Goal: Information Seeking & Learning: Learn about a topic

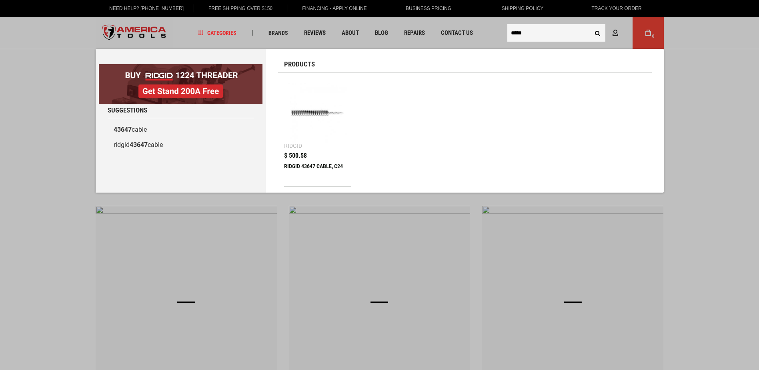
type input "*****"
click at [292, 148] on div "Ridgid" at bounding box center [293, 146] width 18 height 6
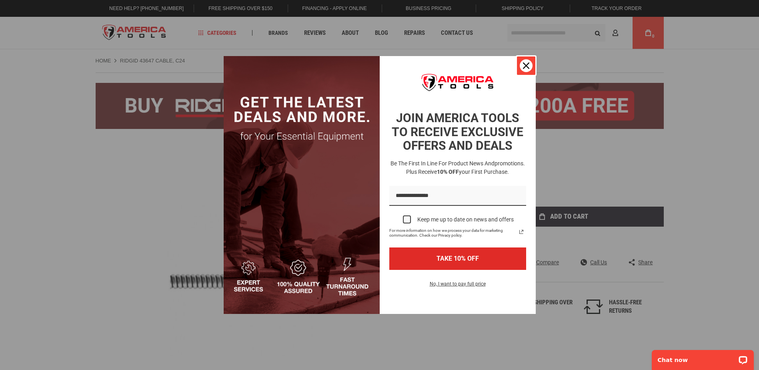
click at [526, 56] on button "Close" at bounding box center [525, 65] width 19 height 19
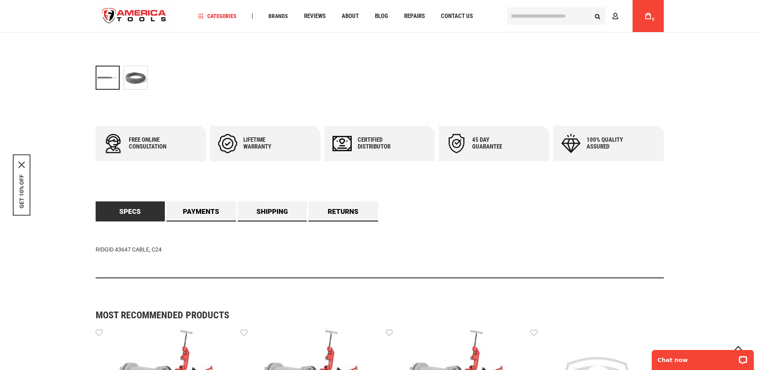
scroll to position [480, 0]
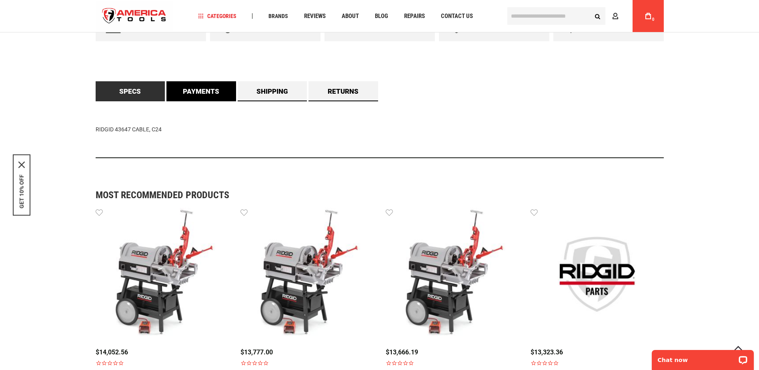
click at [190, 90] on link "Payments" at bounding box center [201, 91] width 70 height 20
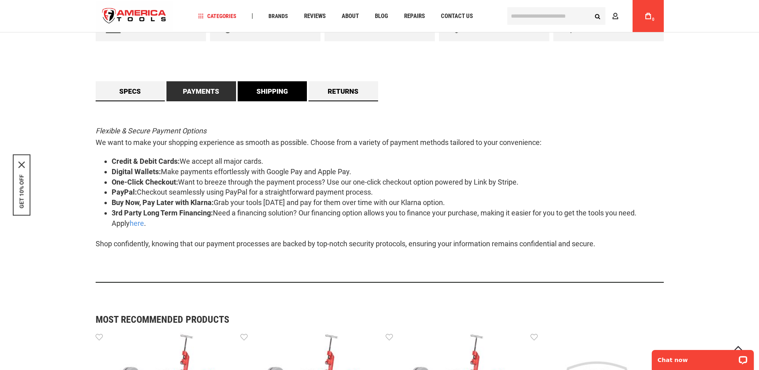
click at [266, 90] on link "Shipping" at bounding box center [273, 91] width 70 height 20
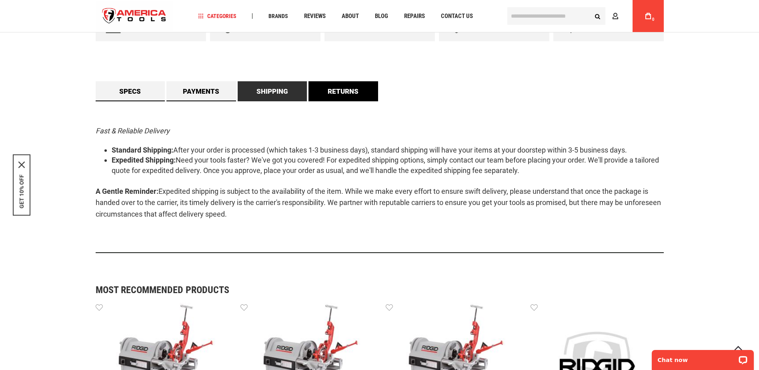
click at [332, 90] on link "Returns" at bounding box center [343, 91] width 70 height 20
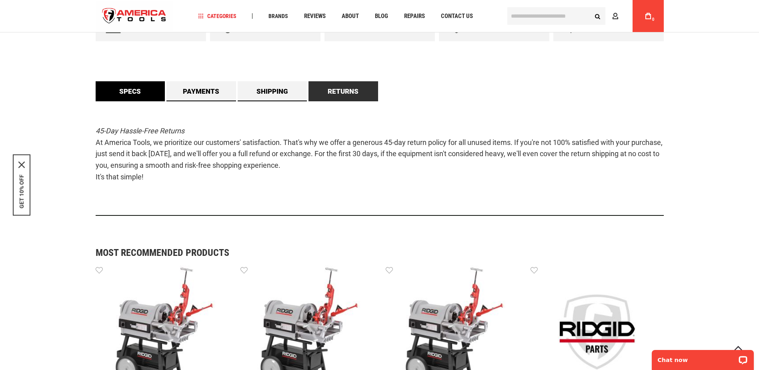
click at [128, 89] on link "Specs" at bounding box center [131, 91] width 70 height 20
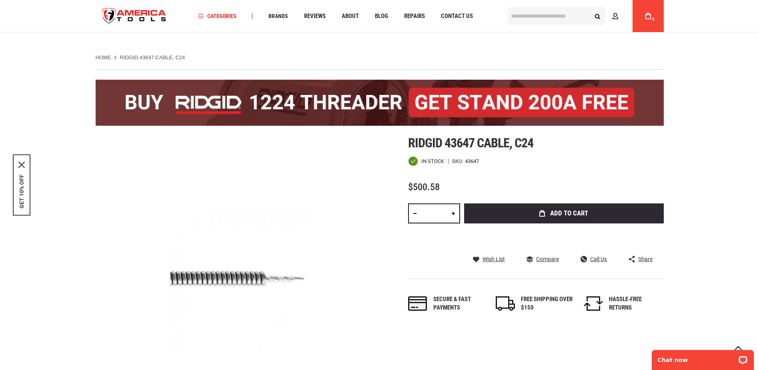
scroll to position [0, 0]
